Goal: Transaction & Acquisition: Purchase product/service

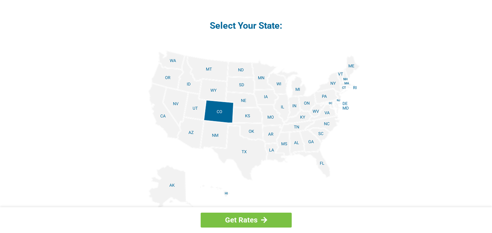
scroll to position [873, 0]
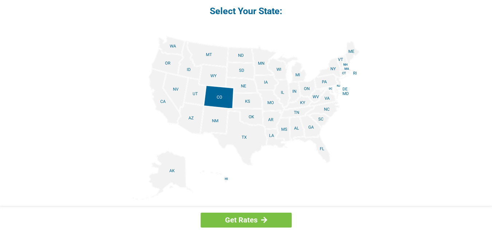
click at [303, 71] on img at bounding box center [245, 118] width 227 height 164
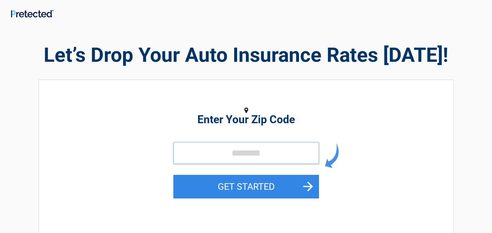
click at [269, 148] on input "tel" at bounding box center [246, 153] width 146 height 22
type input "*****"
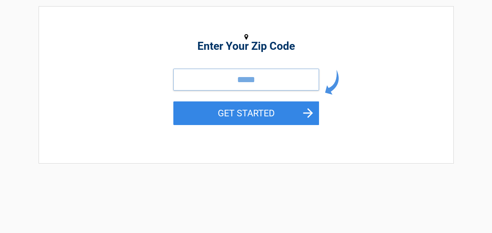
scroll to position [109, 0]
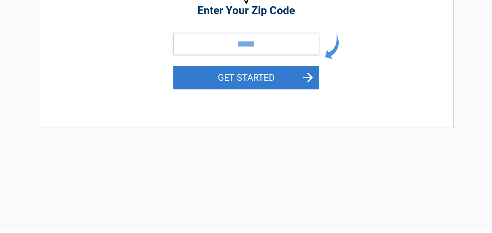
click at [284, 81] on button "GET STARTED" at bounding box center [246, 78] width 146 height 24
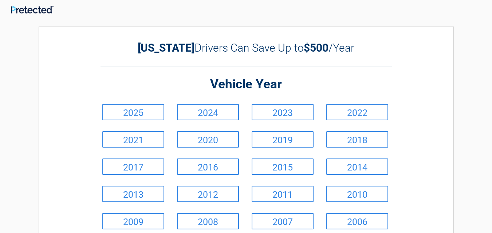
scroll to position [0, 0]
